Goal: Task Accomplishment & Management: Use online tool/utility

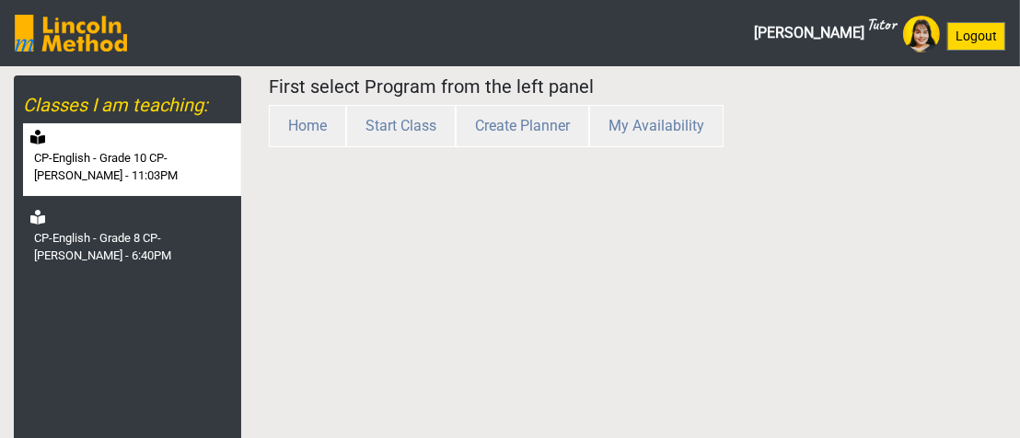
click at [142, 149] on label "CP-English - Grade 10 CP-[PERSON_NAME] - 11:03PM" at bounding box center [135, 167] width 203 height 36
select select "month"
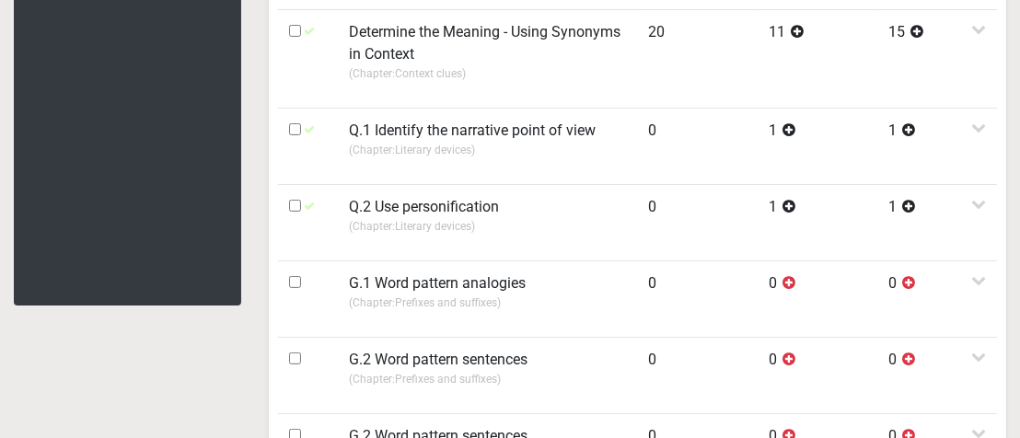
scroll to position [326, 0]
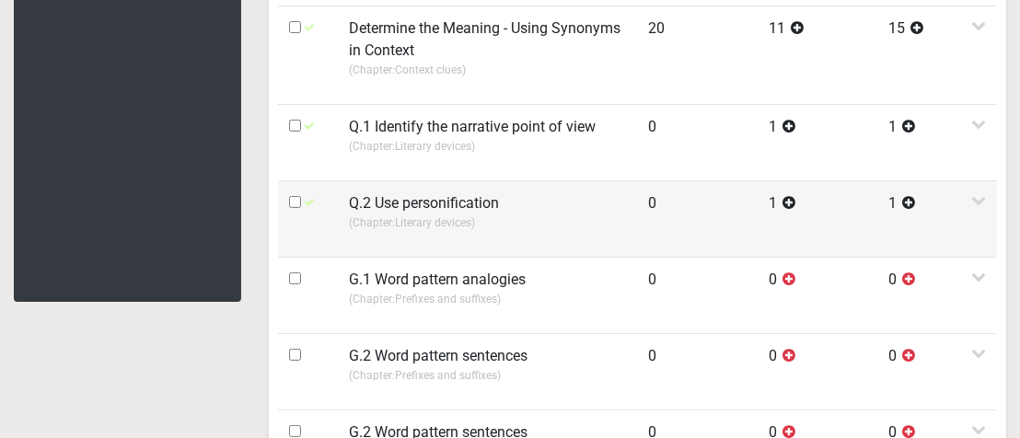
click at [296, 197] on input "checkbox" at bounding box center [295, 202] width 12 height 12
checkbox input "true"
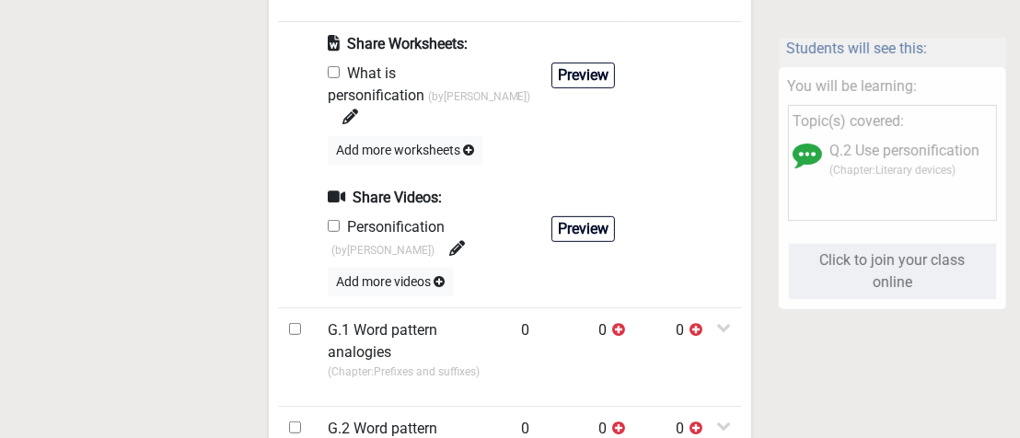
scroll to position [623, 0]
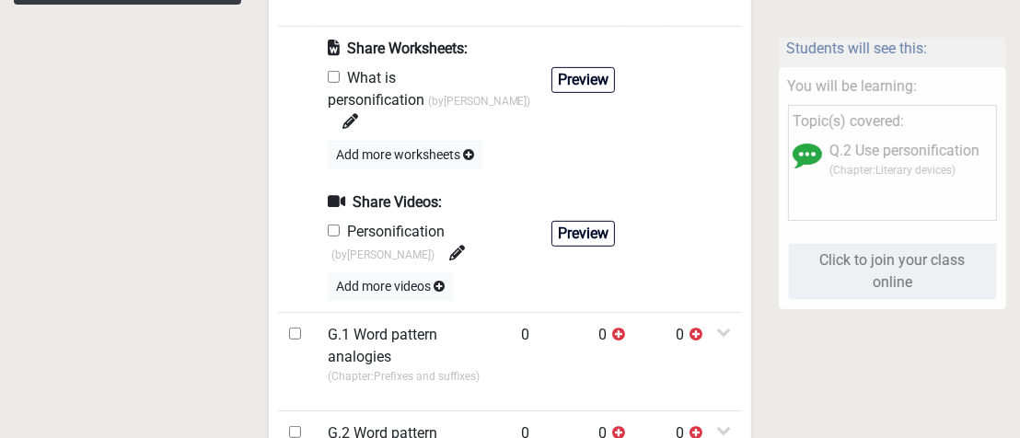
click at [335, 75] on input "checkbox" at bounding box center [334, 77] width 12 height 12
checkbox input "true"
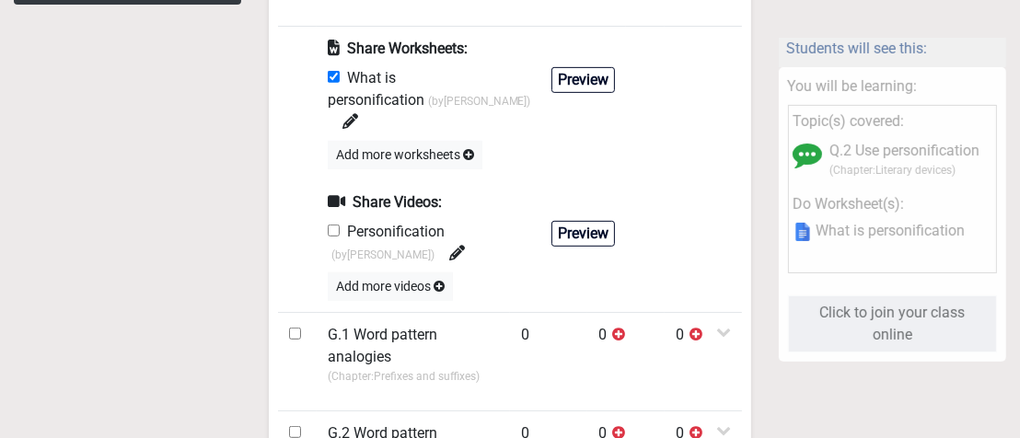
click at [334, 225] on input "checkbox" at bounding box center [334, 231] width 12 height 12
checkbox input "true"
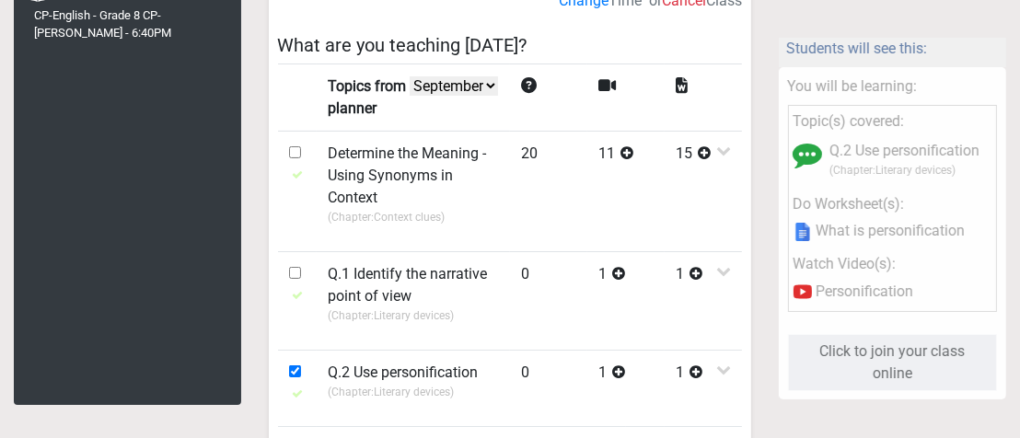
scroll to position [0, 0]
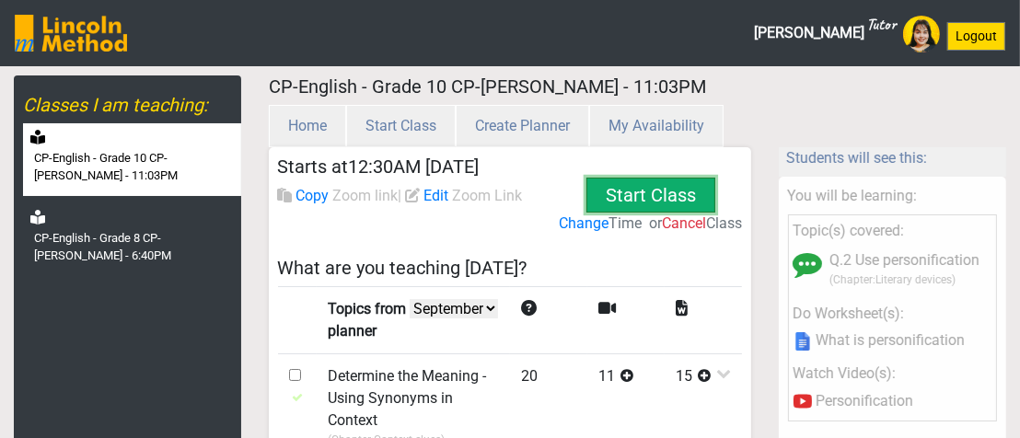
click at [643, 192] on button "Start Class" at bounding box center [650, 195] width 129 height 35
